Goal: Information Seeking & Learning: Find specific fact

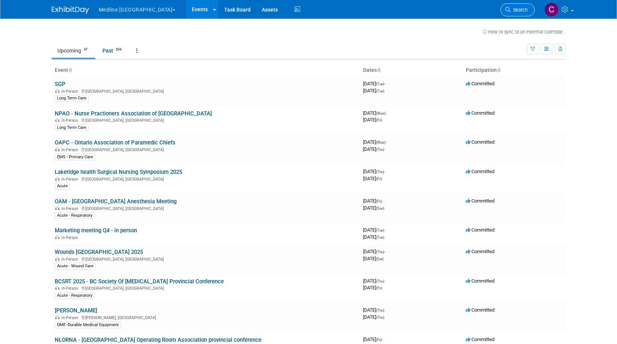
click at [510, 10] on icon at bounding box center [507, 9] width 5 height 5
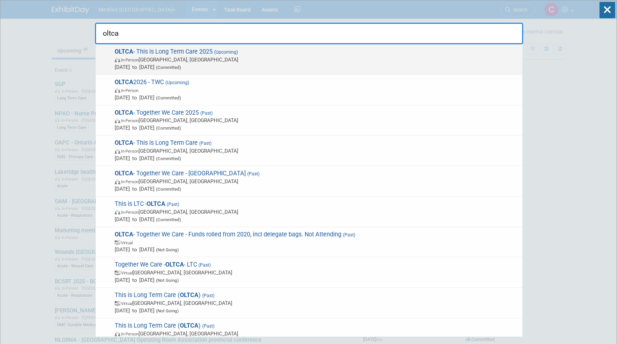
type input "oltca"
click at [170, 58] on span "In-Person [GEOGRAPHIC_DATA], [GEOGRAPHIC_DATA]" at bounding box center [317, 59] width 404 height 7
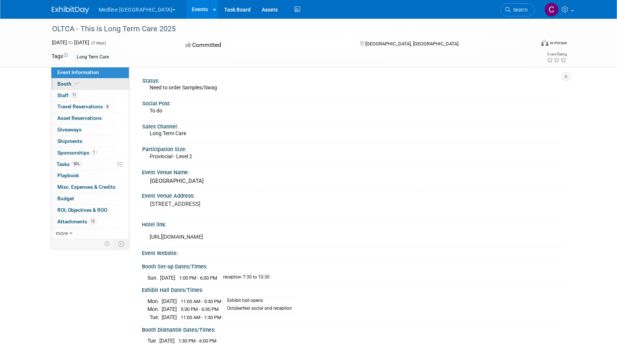
click at [63, 83] on span "Booth" at bounding box center [68, 84] width 23 height 6
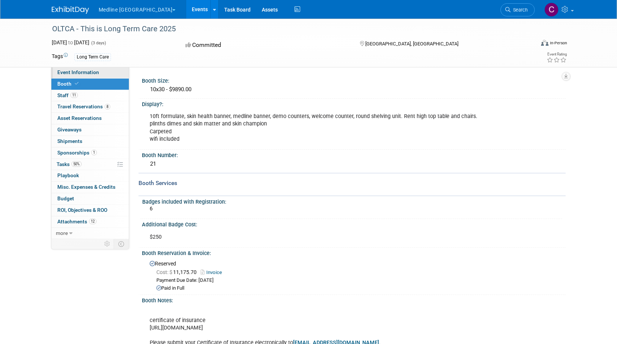
click at [72, 69] on span "Event Information" at bounding box center [78, 72] width 42 height 6
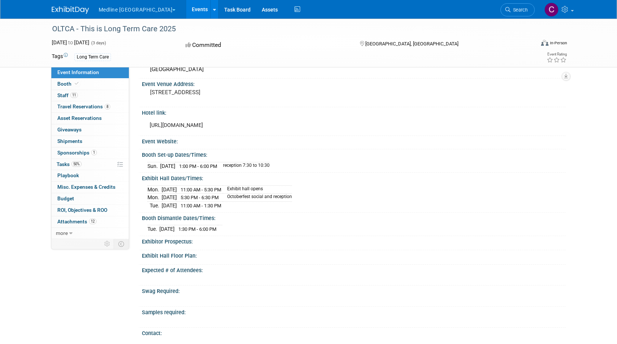
scroll to position [74, 0]
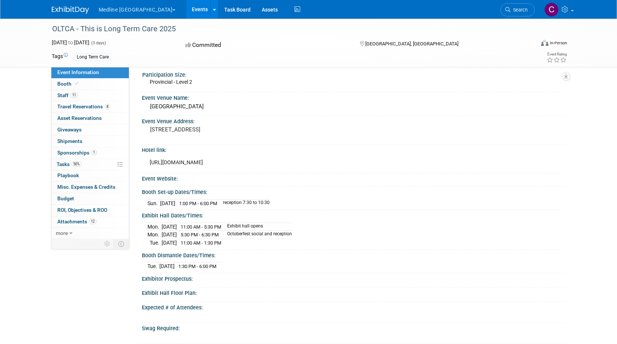
drag, startPoint x: 197, startPoint y: 108, endPoint x: 150, endPoint y: 104, distance: 47.4
click at [150, 104] on div "[GEOGRAPHIC_DATA]" at bounding box center [353, 107] width 412 height 12
copy div "[GEOGRAPHIC_DATA]"
drag, startPoint x: 253, startPoint y: 129, endPoint x: 150, endPoint y: 128, distance: 103.1
click at [150, 128] on pre "105 Princes' Blvd, Toronto, ON M6K 3C3" at bounding box center [230, 129] width 160 height 7
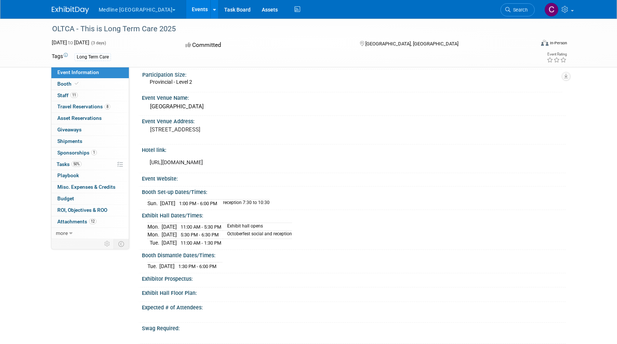
copy pre "105 Princes' Blvd, Toronto, ON M6K 3C3"
